Goal: Check status: Check status

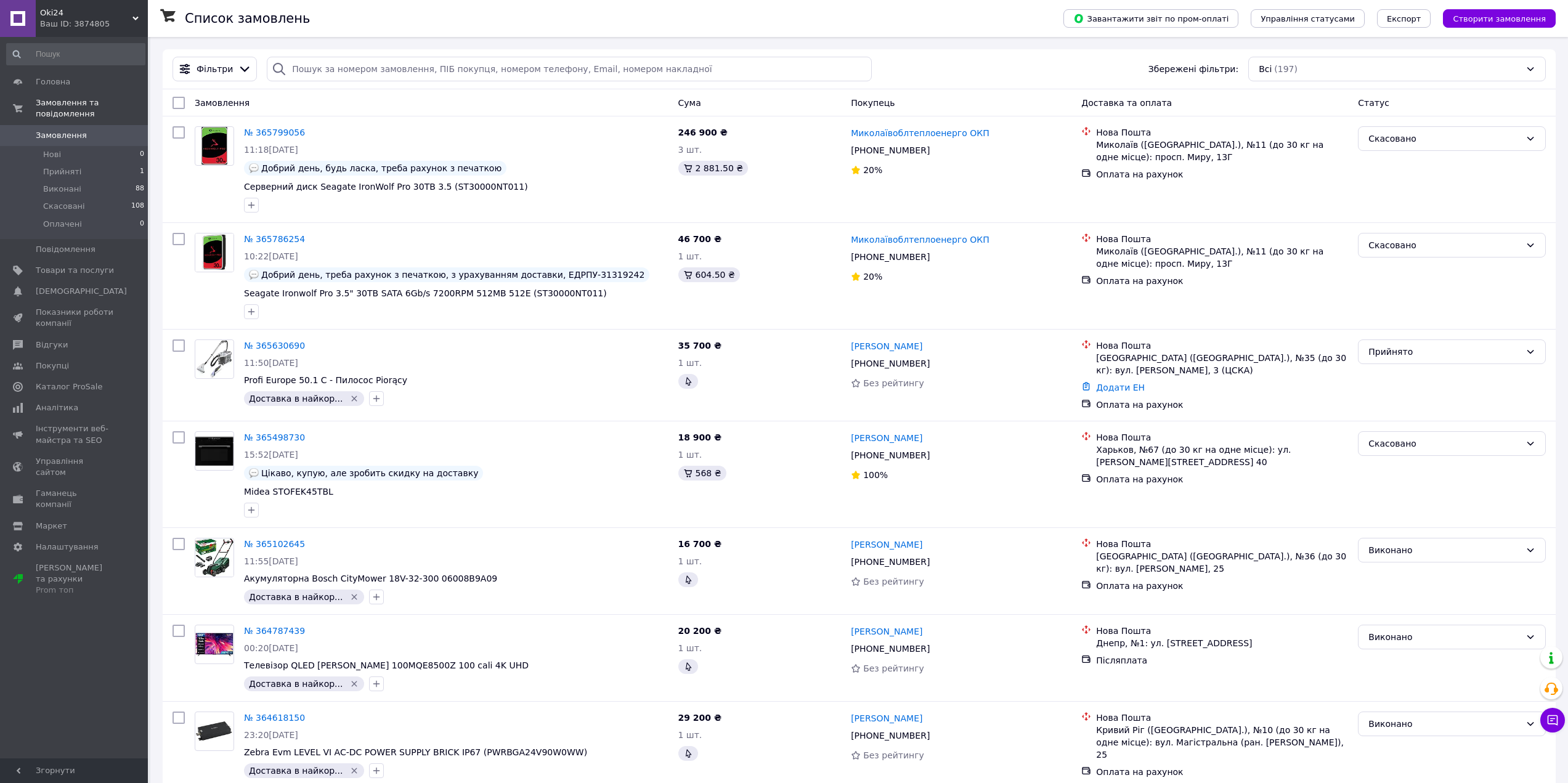
click at [894, 72] on div "Фільтри Збережені фільтри: Всі (197)" at bounding box center [859, 69] width 1383 height 25
click at [911, 62] on div "Фільтри Збережені фільтри: Всі (197)" at bounding box center [859, 69] width 1383 height 25
